Goal: Contribute content: Contribute content

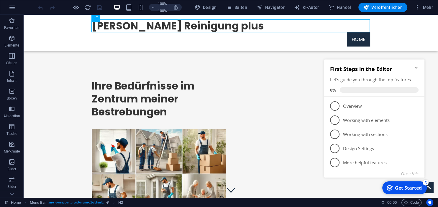
click at [417, 68] on icon "Minimize checklist" at bounding box center [416, 68] width 3 height 2
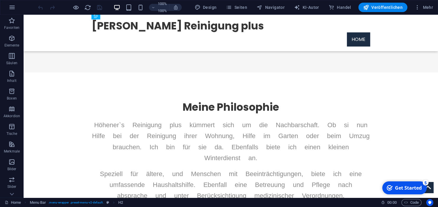
scroll to position [218, 0]
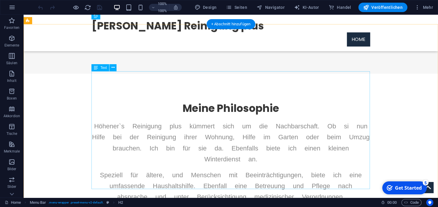
click at [338, 164] on div "Höhener`s Reinigung plus kümmert sich um die Nachbarschaft. Ob si nun Hilfe bei…" at bounding box center [231, 191] width 279 height 140
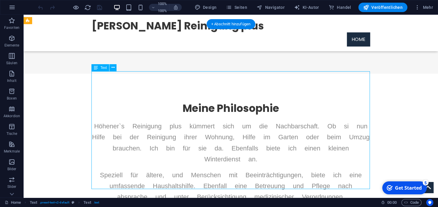
click at [333, 163] on div "Höhener`s Reinigung plus kümmert sich um die Nachbarschaft. Ob si nun Hilfe bei…" at bounding box center [231, 191] width 279 height 140
click at [334, 166] on div "Höhener`s Reinigung plus kümmert sich um die Nachbarschaft. Ob si nun Hilfe bei…" at bounding box center [231, 191] width 279 height 140
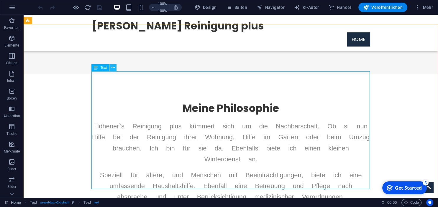
click at [113, 70] on icon at bounding box center [113, 68] width 3 height 6
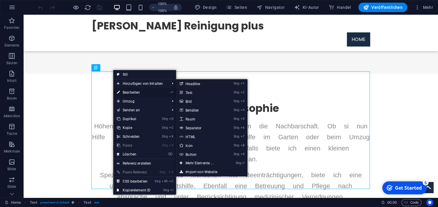
click at [129, 91] on link "- ⏎ Bearbeiten" at bounding box center [133, 92] width 41 height 9
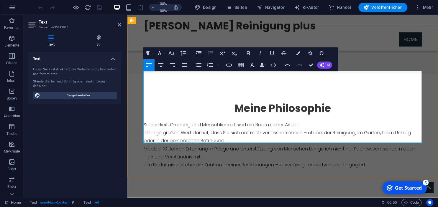
click at [385, 145] on p "Mit über 10 Jahren Erfahrung in Pflege und Unterstützung von Menschen bringe ic…" at bounding box center [283, 157] width 279 height 24
click at [382, 166] on div "Meine Philosophie Sauberkeit, Ordnung und Menschlichkeit sind die Basis meiner …" at bounding box center [282, 150] width 311 height 153
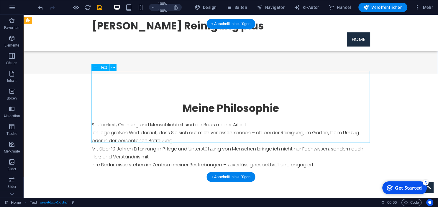
click at [95, 121] on div "Sauberkeit, Ordnung und Menschlichkeit sind die Basis meiner Arbeit. Ich lege g…" at bounding box center [231, 157] width 279 height 72
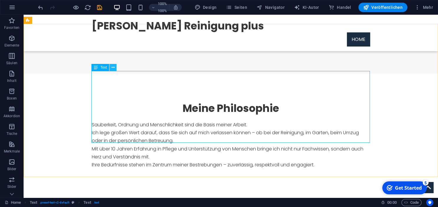
click at [114, 68] on icon at bounding box center [113, 68] width 3 height 6
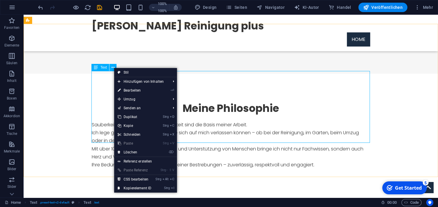
click at [105, 67] on span "Text" at bounding box center [103, 68] width 6 height 4
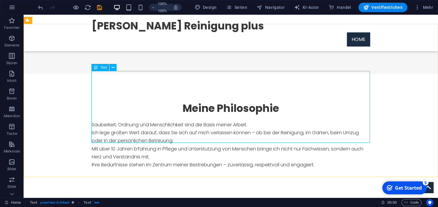
click at [103, 70] on div "Text" at bounding box center [100, 67] width 18 height 7
click at [113, 70] on icon at bounding box center [113, 68] width 3 height 6
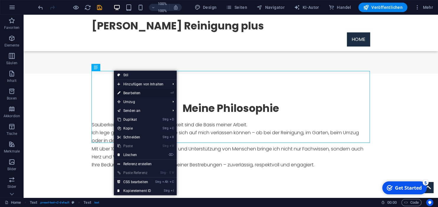
click at [128, 94] on link "- ⏎ Bearbeiten" at bounding box center [134, 93] width 41 height 9
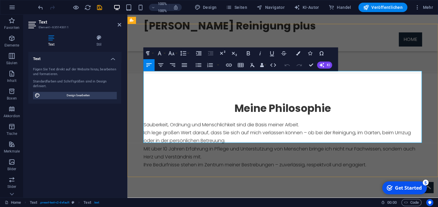
click at [145, 145] on p "Mit über 10 Jahren Erfahrung in Pflege und Unterstützung von Menschen bringe ic…" at bounding box center [283, 157] width 279 height 24
click at [144, 145] on p "Mit über 10 Jahren Erfahrung in Pflege und Unterstützung von Menschen bringe ic…" at bounding box center [283, 157] width 279 height 24
click at [230, 121] on p "Sauberkeit, Ordnung und Menschlichkeit sind die Basis meiner Arbeit. Ich lege g…" at bounding box center [283, 133] width 279 height 24
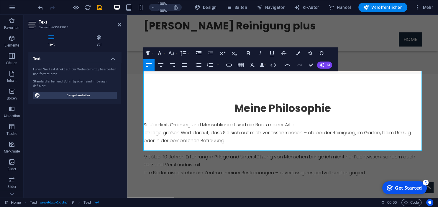
click at [147, 65] on icon "button" at bounding box center [148, 65] width 7 height 7
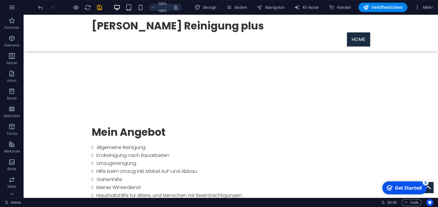
scroll to position [357, 0]
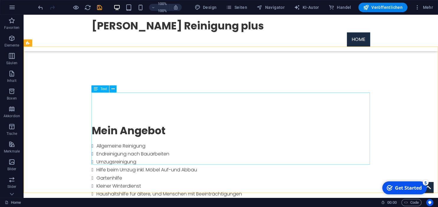
click at [106, 89] on span "Text" at bounding box center [103, 89] width 6 height 4
click at [113, 87] on icon at bounding box center [113, 89] width 3 height 6
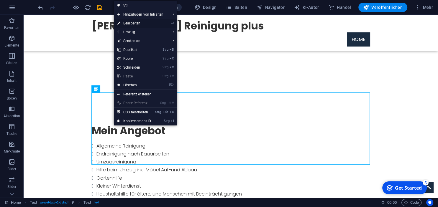
click at [129, 23] on link "- ⏎ Bearbeiten" at bounding box center [134, 23] width 41 height 9
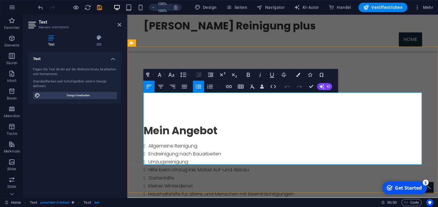
click at [336, 206] on li "Unterstützung bei der Körperpflege und Hilfe mit Medikamenten, Salben usw." at bounding box center [285, 210] width 274 height 8
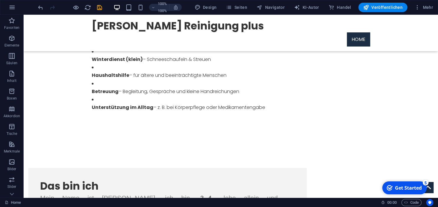
scroll to position [528, 0]
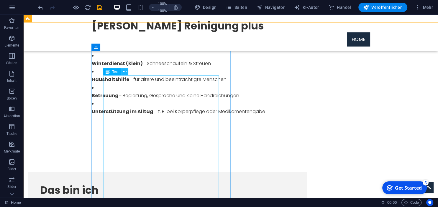
click at [123, 73] on icon at bounding box center [124, 72] width 3 height 6
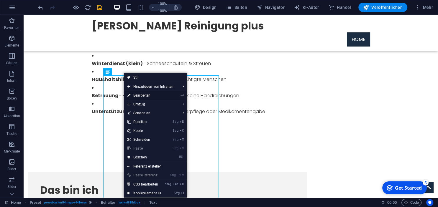
click at [142, 94] on link "- ⏎ Bearbeiten" at bounding box center [144, 95] width 41 height 9
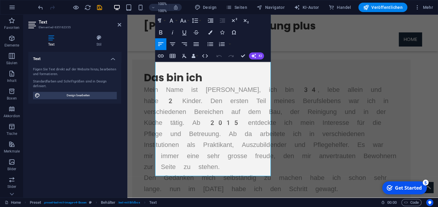
scroll to position [612, 0]
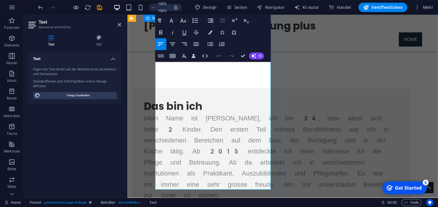
drag, startPoint x: 205, startPoint y: 185, endPoint x: 148, endPoint y: 36, distance: 159.2
click at [148, 88] on div "Das bin ich Mein Name ist Patrick Silvio Höhener, ich bin 34, lebe allein und h…" at bounding box center [271, 161] width 279 height 147
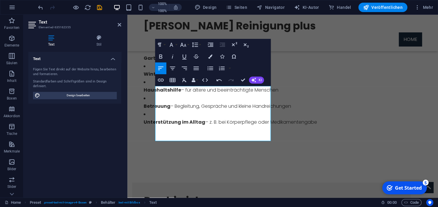
scroll to position [507, 0]
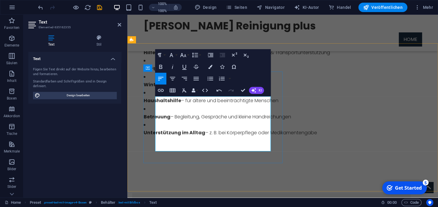
drag, startPoint x: 266, startPoint y: 146, endPoint x: 157, endPoint y: 102, distance: 117.9
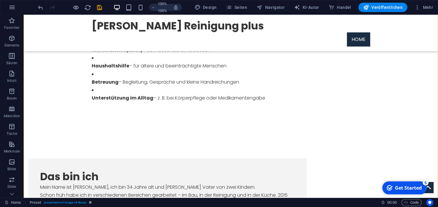
scroll to position [536, 0]
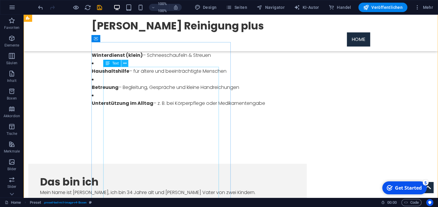
click at [124, 66] on icon at bounding box center [124, 63] width 3 height 6
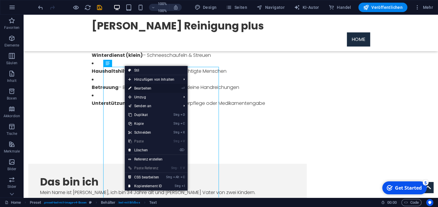
click at [143, 89] on link "- ⏎ Bearbeiten" at bounding box center [145, 88] width 41 height 9
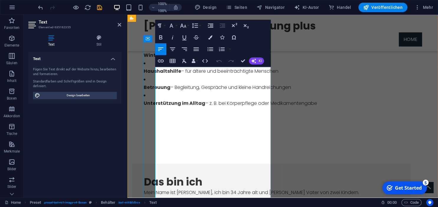
click at [172, 189] on p "Mein Name ist Patrick Silvio Höhener, ich bin 34 Jahre alt und stolzer Vater vo…" at bounding box center [271, 205] width 255 height 32
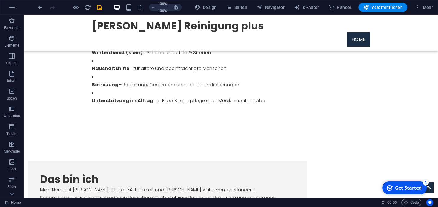
scroll to position [543, 0]
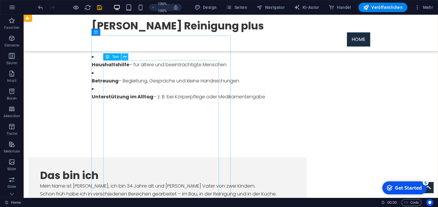
click at [123, 56] on button at bounding box center [124, 56] width 7 height 7
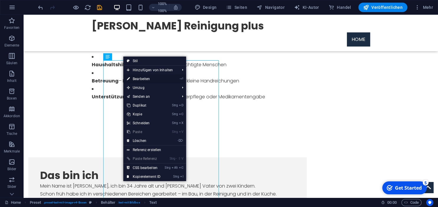
click at [142, 80] on link "- ⏎ Bearbeiten" at bounding box center [143, 79] width 41 height 9
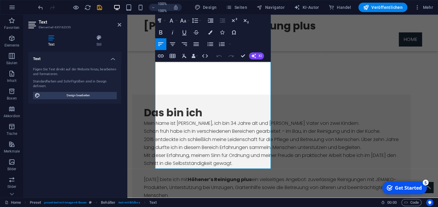
scroll to position [611, 0]
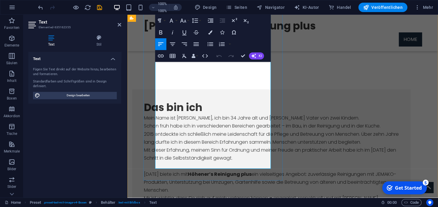
click at [250, 162] on p "Heute biete ich mit Höhener’s Reinigung plus ein vielseitiges Angebot: zuverläs…" at bounding box center [271, 178] width 255 height 32
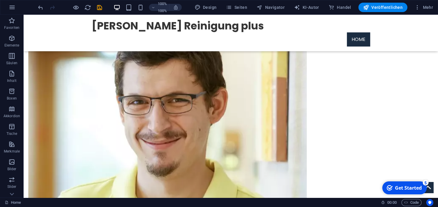
scroll to position [823, 0]
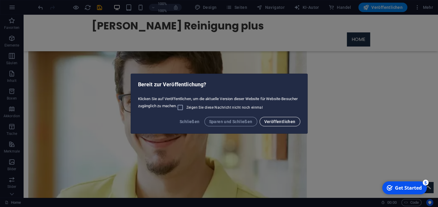
click at [271, 122] on span "Veröffentlichen" at bounding box center [279, 122] width 31 height 5
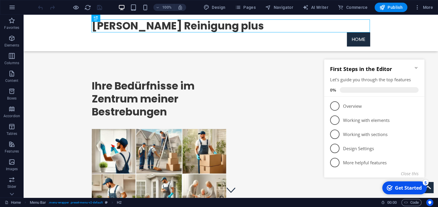
click at [416, 68] on icon "Minimize checklist" at bounding box center [416, 68] width 3 height 2
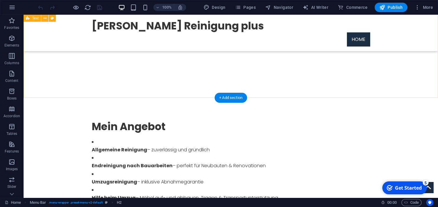
scroll to position [306, 0]
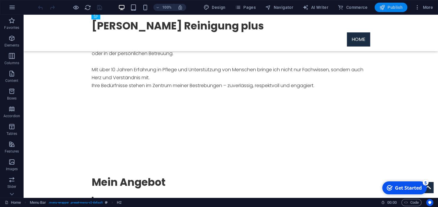
click at [395, 6] on span "Publish" at bounding box center [390, 7] width 23 height 6
